Goal: Task Accomplishment & Management: Use online tool/utility

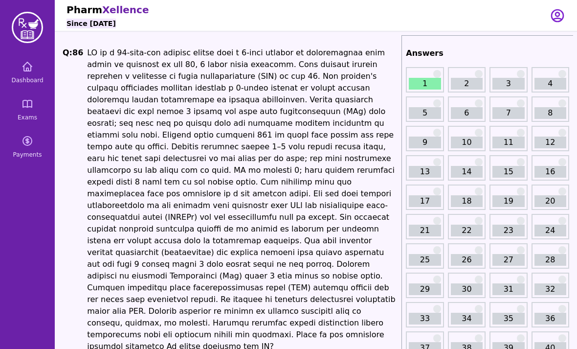
click at [29, 101] on icon at bounding box center [27, 103] width 9 height 7
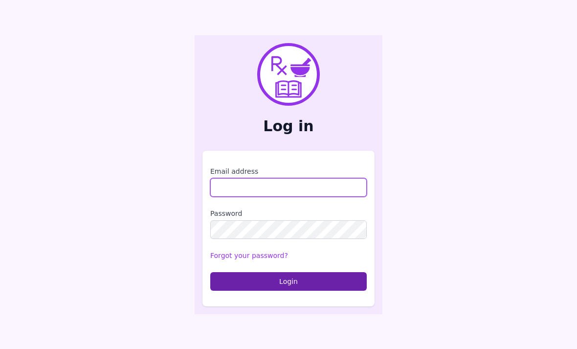
click at [344, 197] on input "Email address" at bounding box center [288, 187] width 157 height 19
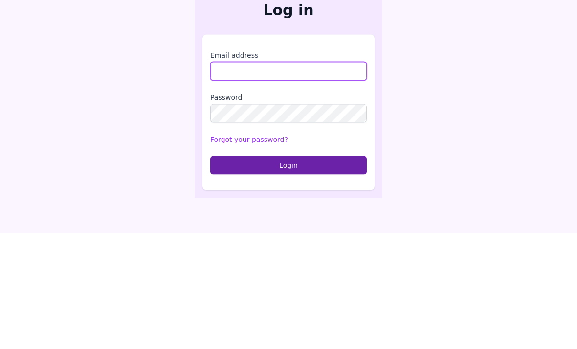
type input "**********"
click at [289, 272] on button "Login" at bounding box center [288, 281] width 157 height 19
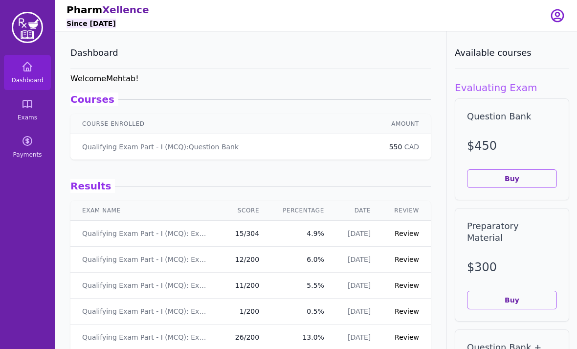
click at [22, 106] on icon at bounding box center [28, 104] width 12 height 12
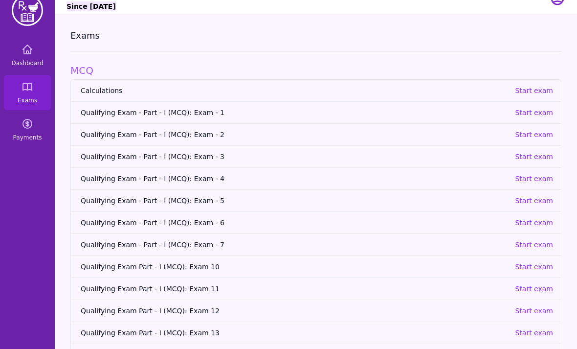
scroll to position [17, 0]
click at [544, 136] on p "Start exam" at bounding box center [534, 135] width 38 height 10
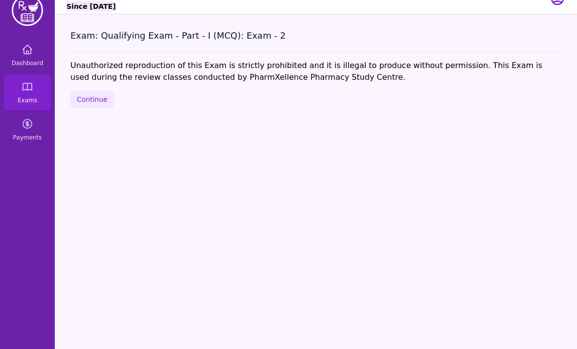
click at [85, 96] on button "Continue" at bounding box center [92, 99] width 44 height 17
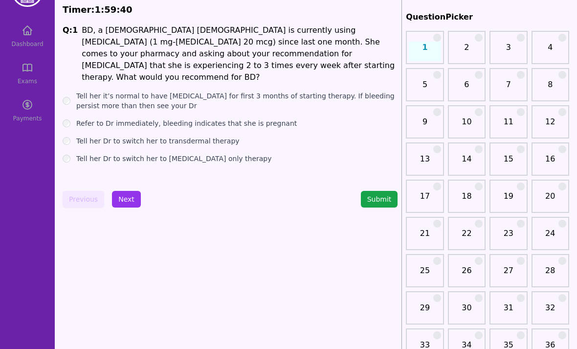
scroll to position [36, 0]
click at [130, 205] on button "Next" at bounding box center [126, 199] width 29 height 17
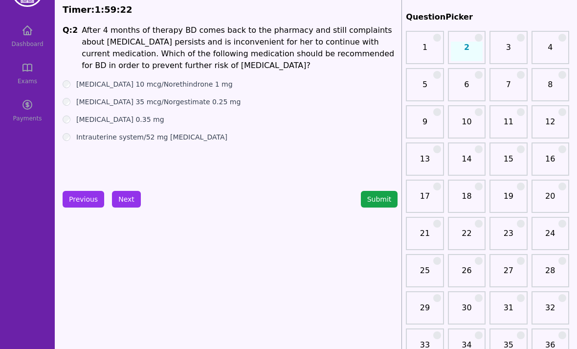
click at [86, 194] on button "Previous" at bounding box center [84, 199] width 42 height 17
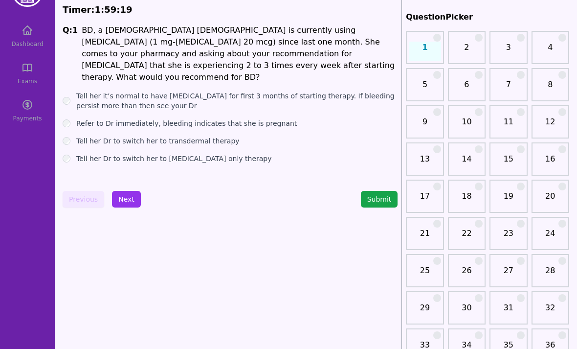
click at [130, 204] on button "Next" at bounding box center [126, 199] width 29 height 17
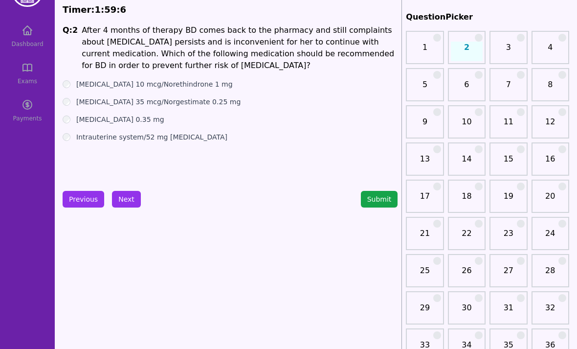
click at [133, 207] on button "Next" at bounding box center [126, 199] width 29 height 17
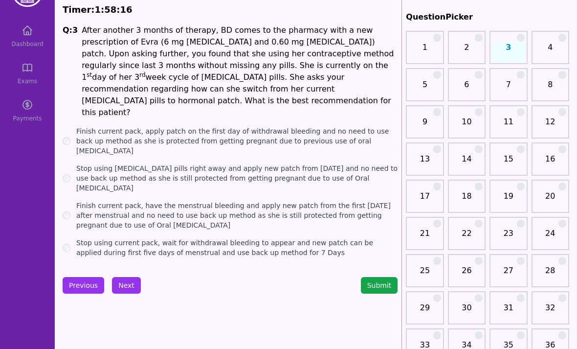
click at [129, 277] on button "Next" at bounding box center [126, 285] width 29 height 17
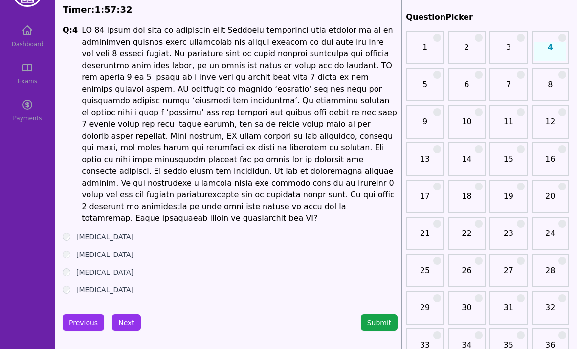
click at [71, 250] on div "[MEDICAL_DATA]" at bounding box center [230, 255] width 335 height 10
click at [130, 314] on button "Next" at bounding box center [126, 322] width 29 height 17
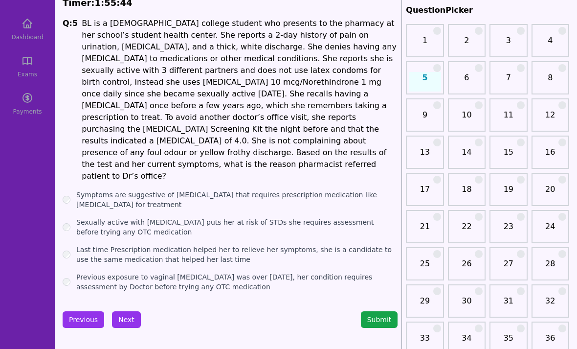
scroll to position [44, 0]
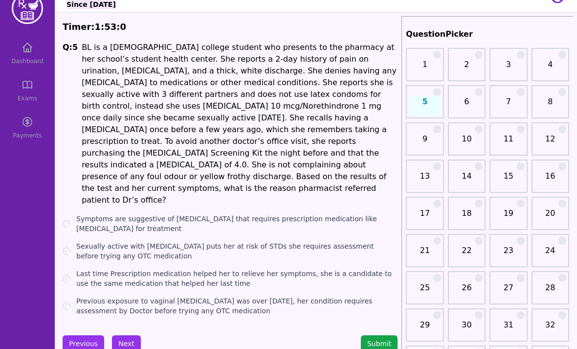
scroll to position [16, 0]
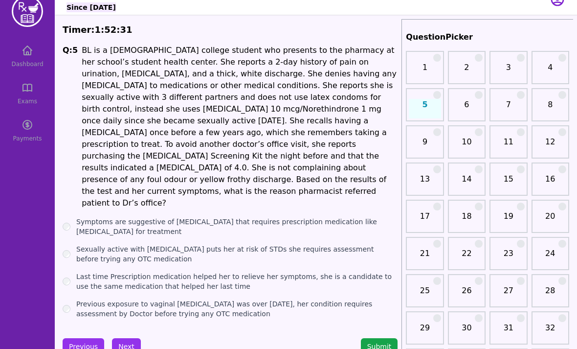
click at [77, 299] on label "Previous exposure to vaginal [MEDICAL_DATA] was over [DATE], her condition requ…" at bounding box center [236, 309] width 321 height 20
click at [124, 338] on button "Next" at bounding box center [126, 346] width 29 height 17
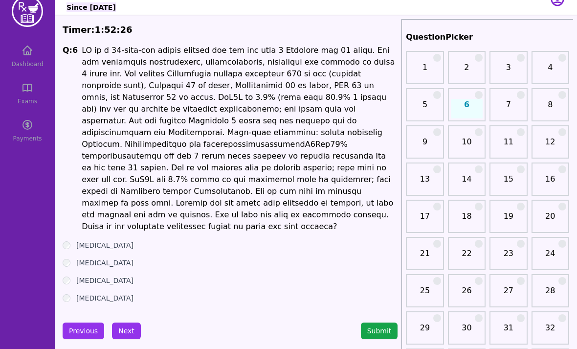
click at [75, 258] on div "[MEDICAL_DATA]" at bounding box center [230, 263] width 335 height 10
click at [77, 240] on label "[MEDICAL_DATA]" at bounding box center [104, 245] width 57 height 10
click at [125, 322] on button "Next" at bounding box center [126, 330] width 29 height 17
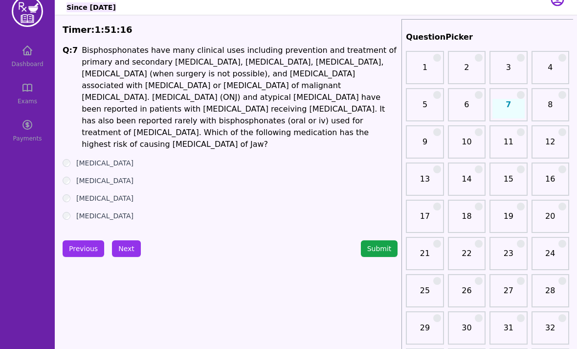
click at [66, 145] on div "Q: 7 Bisphosphonates have many clinical uses including prevention and treatment…" at bounding box center [230, 133] width 335 height 176
click at [126, 240] on button "Next" at bounding box center [126, 248] width 29 height 17
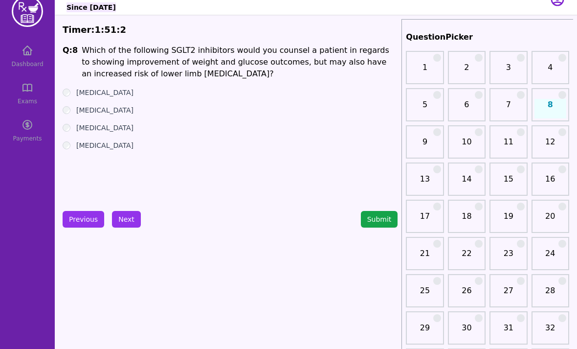
click at [135, 220] on button "Next" at bounding box center [126, 219] width 29 height 17
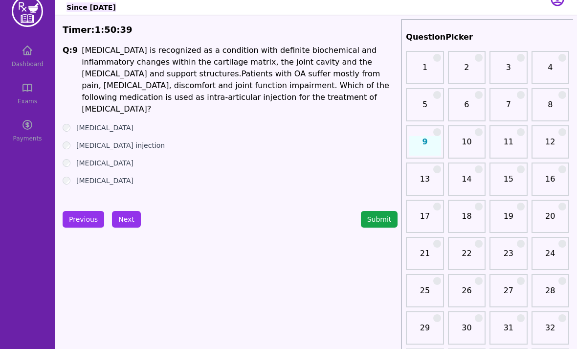
click at [78, 123] on label "[MEDICAL_DATA]" at bounding box center [104, 128] width 57 height 10
click at [125, 216] on button "Next" at bounding box center [126, 219] width 29 height 17
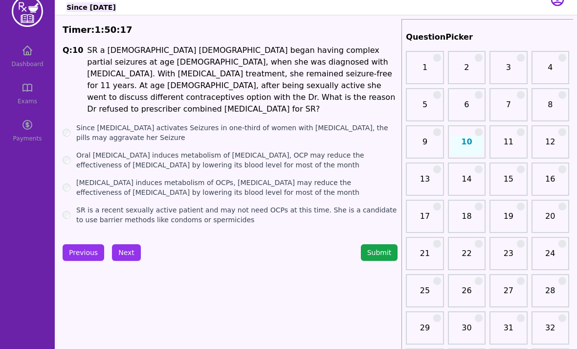
click at [70, 178] on div "[MEDICAL_DATA] induces metabolism of OCPs, [MEDICAL_DATA] may reduce the effect…" at bounding box center [230, 188] width 335 height 20
click at [80, 179] on label "[MEDICAL_DATA] induces metabolism of OCPs, [MEDICAL_DATA] may reduce the effect…" at bounding box center [236, 188] width 321 height 20
click at [73, 178] on div "[MEDICAL_DATA] induces metabolism of OCPs, [MEDICAL_DATA] may reduce the effect…" at bounding box center [230, 188] width 335 height 20
click at [74, 178] on div "[MEDICAL_DATA] induces metabolism of OCPs, [MEDICAL_DATA] may reduce the effect…" at bounding box center [230, 188] width 335 height 20
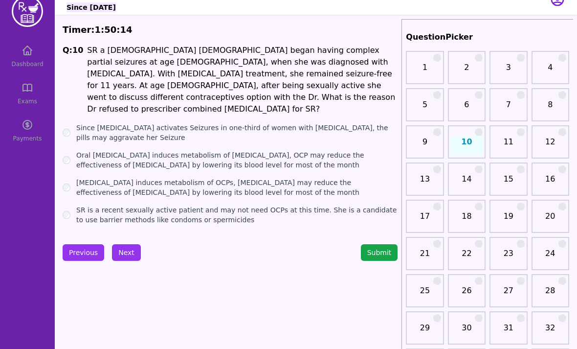
click at [132, 244] on button "Next" at bounding box center [126, 252] width 29 height 17
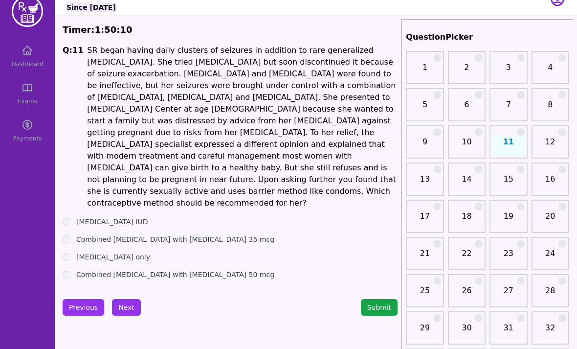
click at [70, 217] on div "[MEDICAL_DATA] IUD" at bounding box center [230, 222] width 335 height 10
click at [73, 217] on div "[MEDICAL_DATA] IUD" at bounding box center [230, 222] width 335 height 10
click at [74, 217] on div "[MEDICAL_DATA] IUD" at bounding box center [230, 222] width 335 height 10
click at [74, 191] on div "Q: 11 SR began having daily clusters of seizures in addition to rare generalize…" at bounding box center [230, 162] width 335 height 235
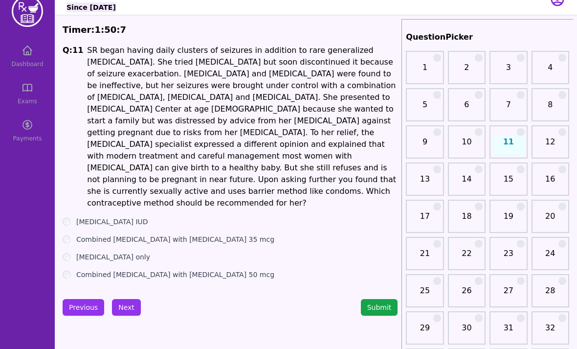
click at [71, 252] on div "[MEDICAL_DATA] only" at bounding box center [230, 257] width 335 height 10
click at [76, 191] on div "Q: 11 SR began having daily clusters of seizures in addition to rare generalize…" at bounding box center [230, 162] width 335 height 235
click at [77, 217] on label "[MEDICAL_DATA] IUD" at bounding box center [112, 222] width 72 height 10
click at [131, 299] on button "Next" at bounding box center [126, 307] width 29 height 17
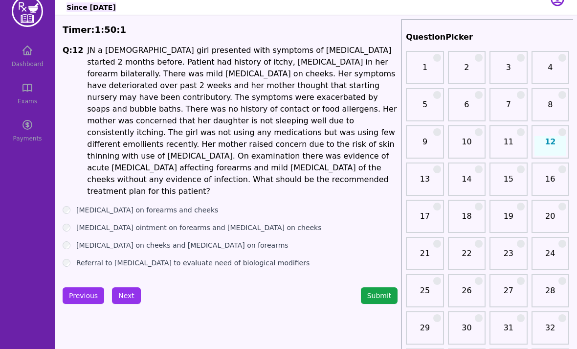
click at [389, 287] on button "Submit" at bounding box center [379, 295] width 37 height 17
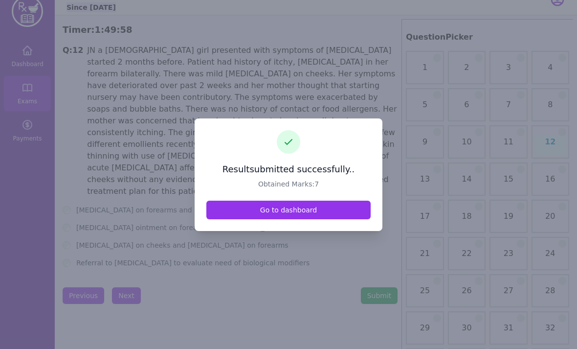
click at [325, 219] on link "Go to dashboard" at bounding box center [288, 210] width 164 height 19
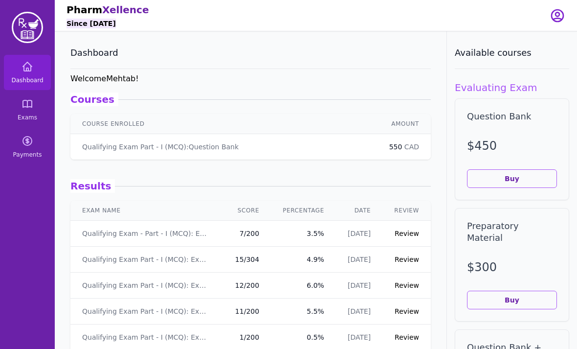
click at [408, 234] on link "Review" at bounding box center [407, 233] width 24 height 8
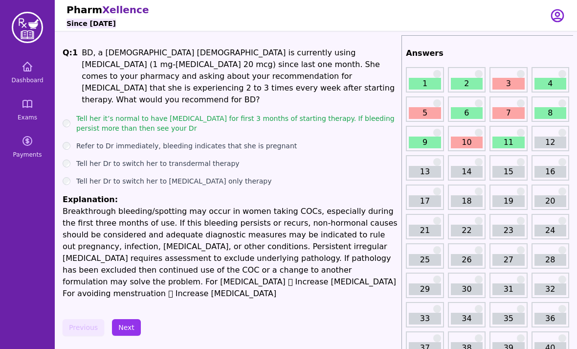
click at [511, 84] on link "3" at bounding box center [509, 84] width 32 height 12
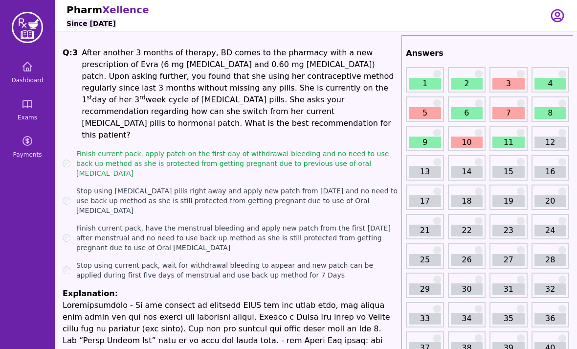
click at [429, 111] on link "5" at bounding box center [425, 113] width 32 height 12
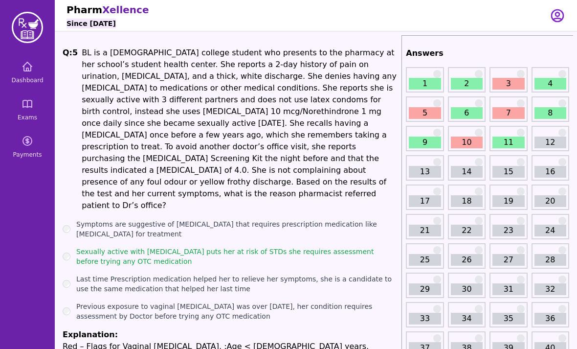
click at [76, 247] on div "Sexually active with [MEDICAL_DATA] puts her at risk of STDs she requires asses…" at bounding box center [230, 257] width 335 height 20
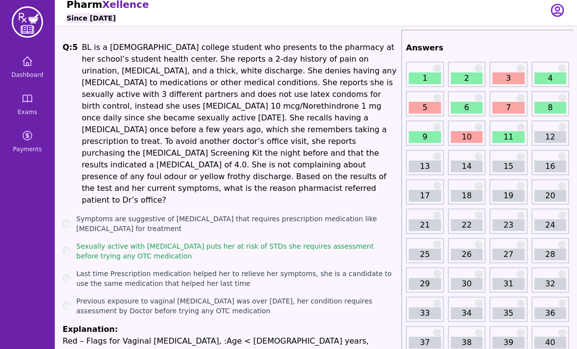
scroll to position [5, 0]
click at [502, 104] on link "7" at bounding box center [509, 108] width 32 height 12
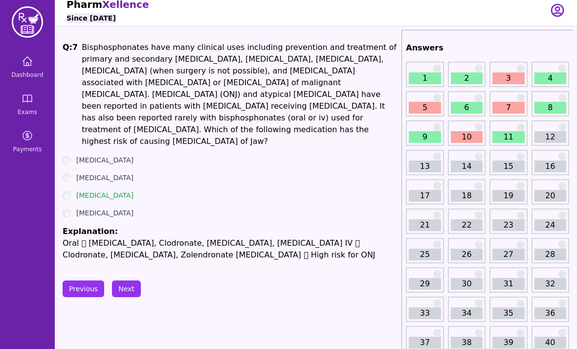
click at [73, 190] on div "[MEDICAL_DATA]" at bounding box center [230, 195] width 335 height 10
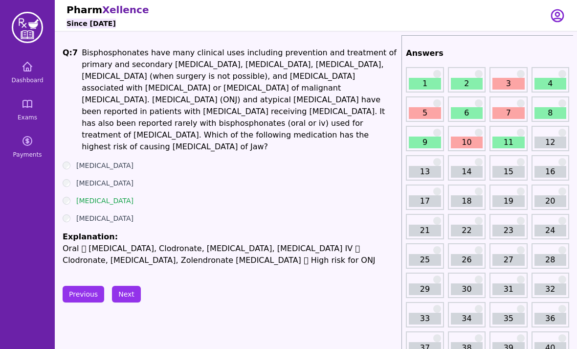
click at [472, 146] on link "10" at bounding box center [467, 143] width 32 height 12
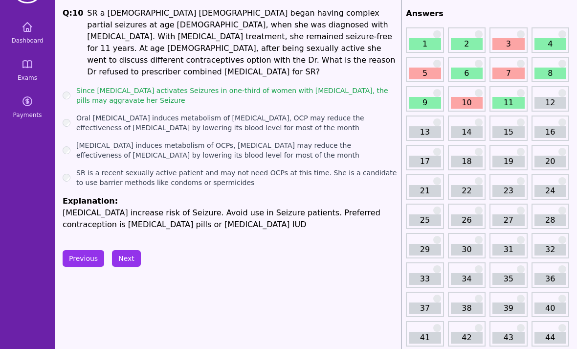
scroll to position [37, 0]
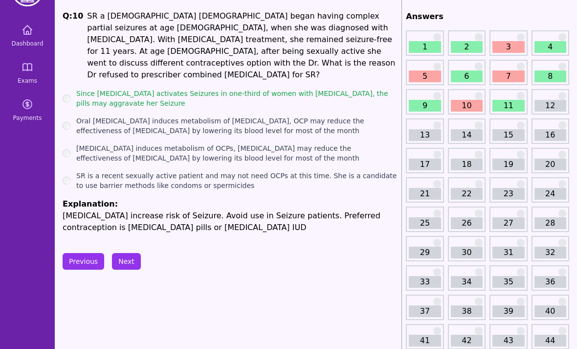
click at [544, 106] on link "12" at bounding box center [551, 106] width 32 height 12
